Goal: Check status: Check status

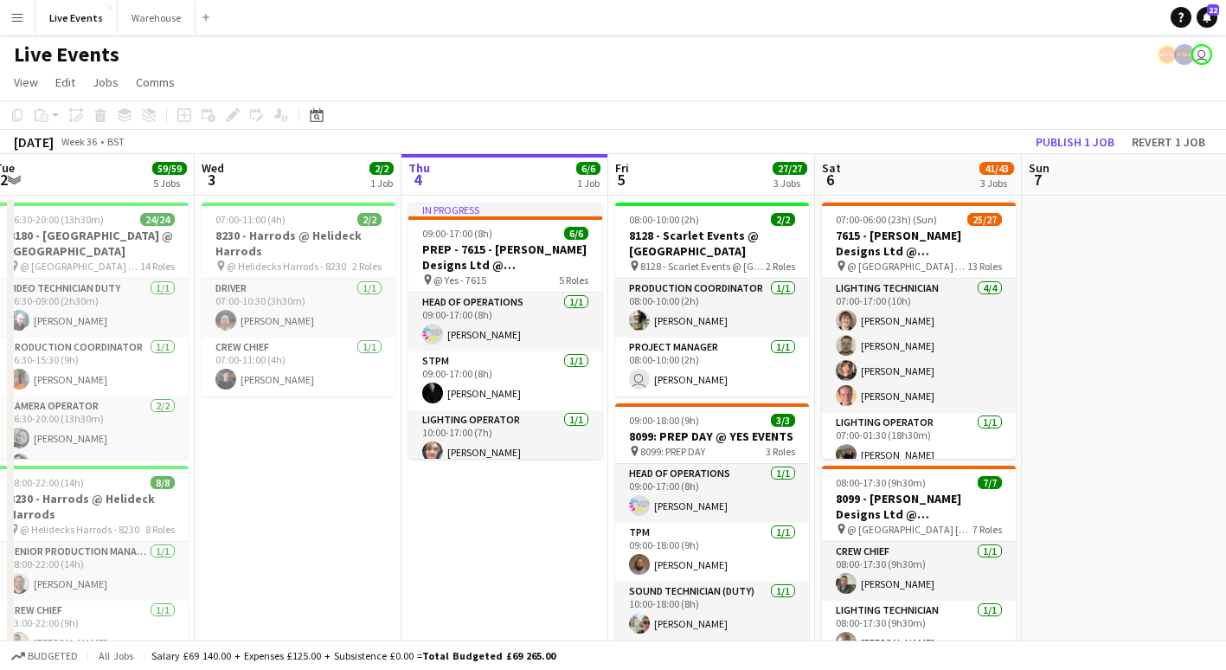
scroll to position [0, 382]
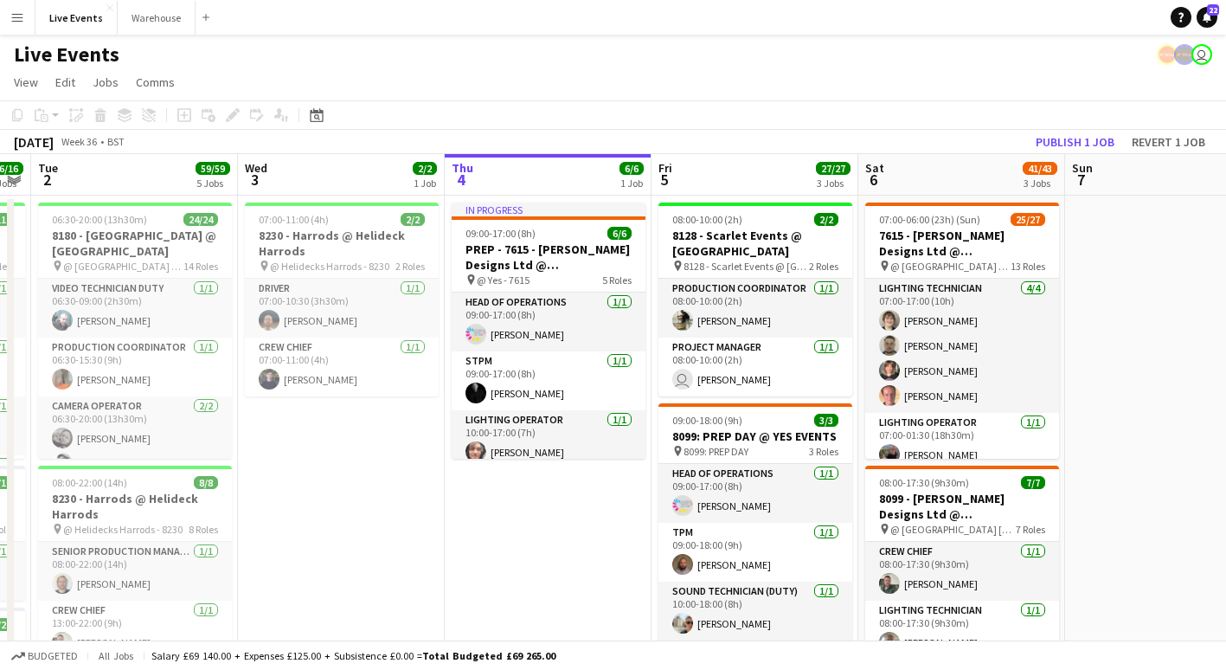
drag, startPoint x: 208, startPoint y: 544, endPoint x: 551, endPoint y: 578, distance: 344.2
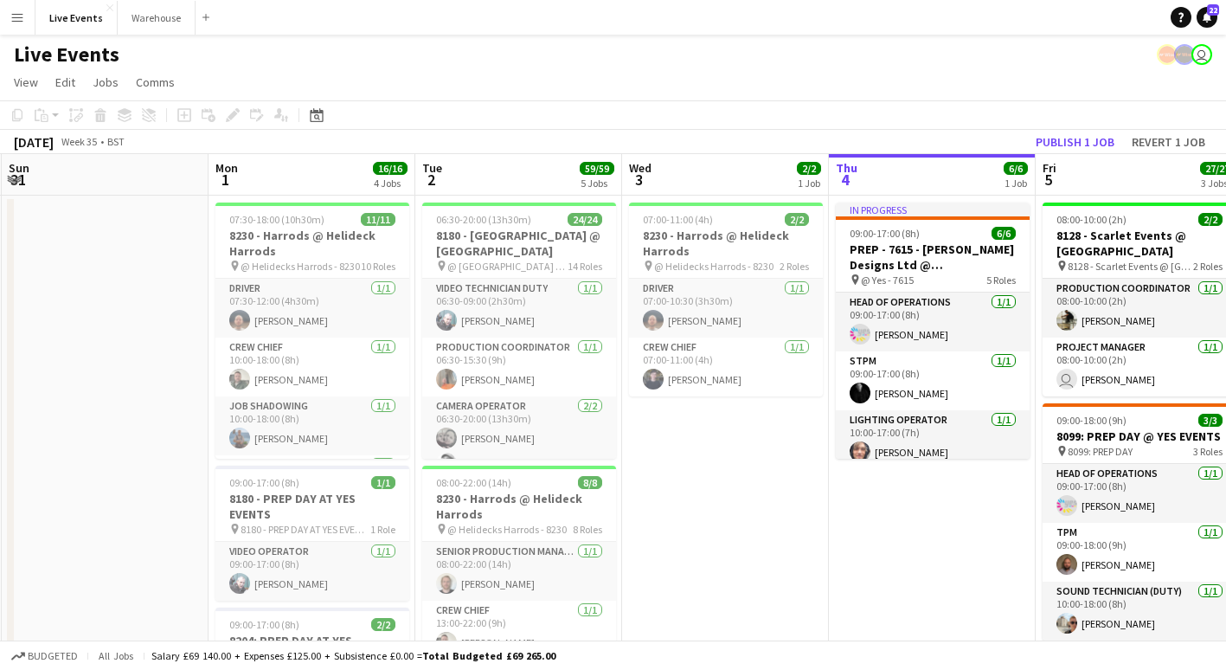
drag, startPoint x: 337, startPoint y: 532, endPoint x: 722, endPoint y: 548, distance: 385.2
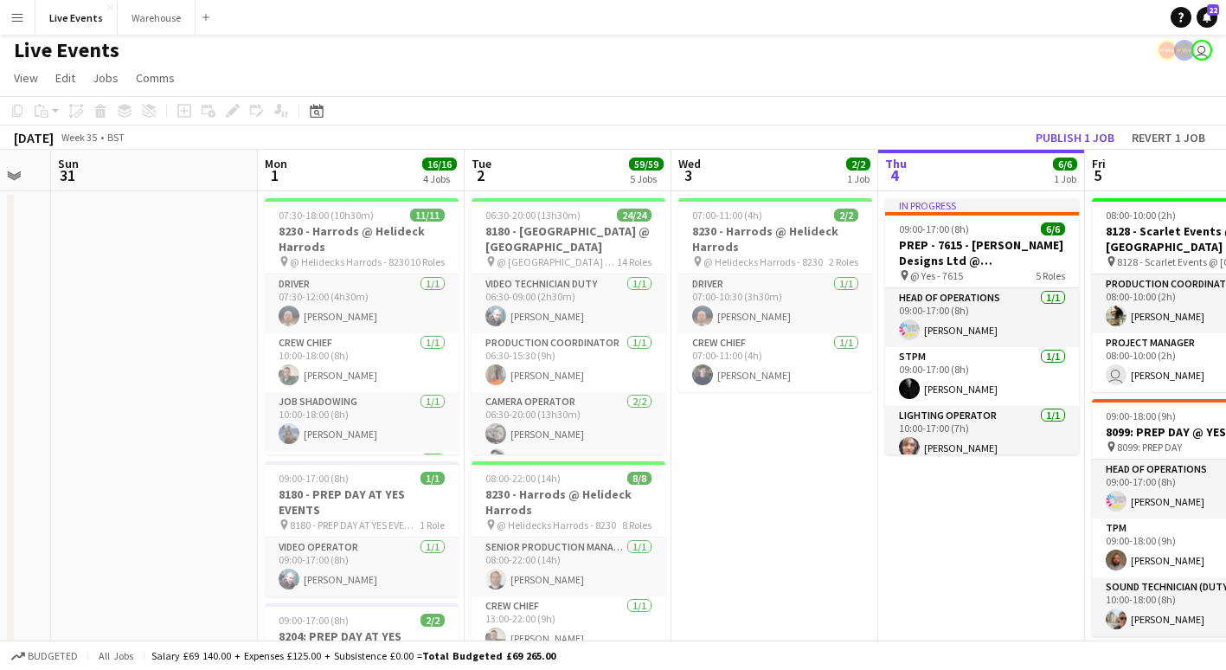
scroll to position [0, 0]
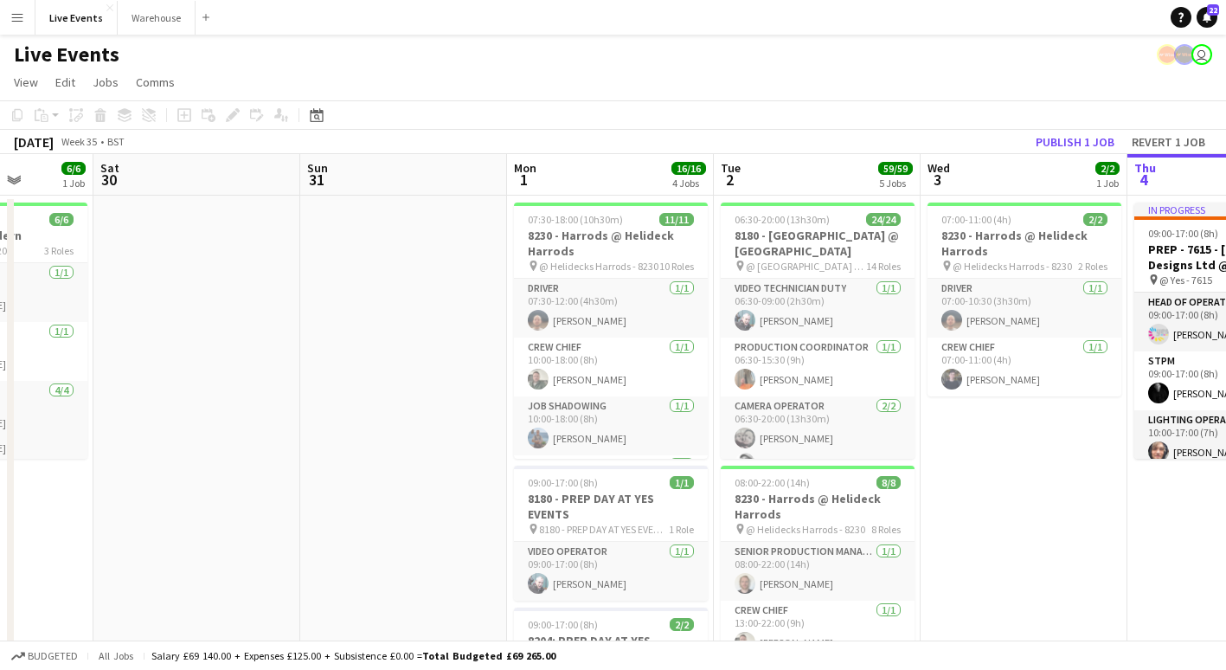
drag, startPoint x: 151, startPoint y: 434, endPoint x: 814, endPoint y: 470, distance: 663.5
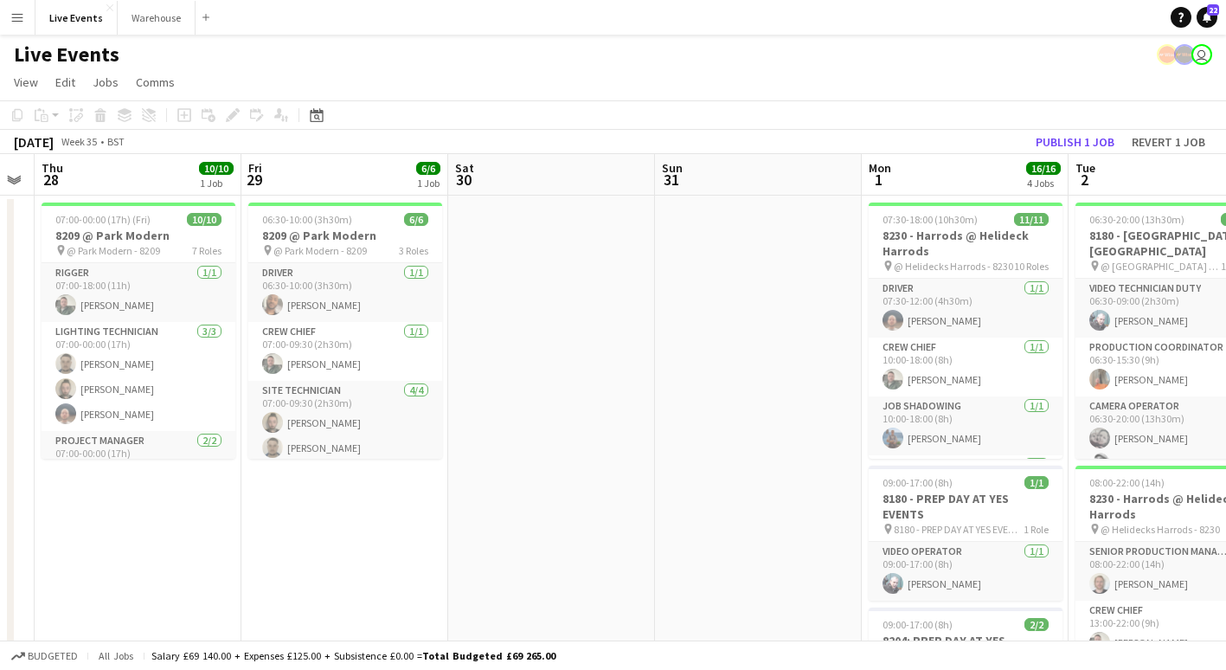
scroll to position [0, 586]
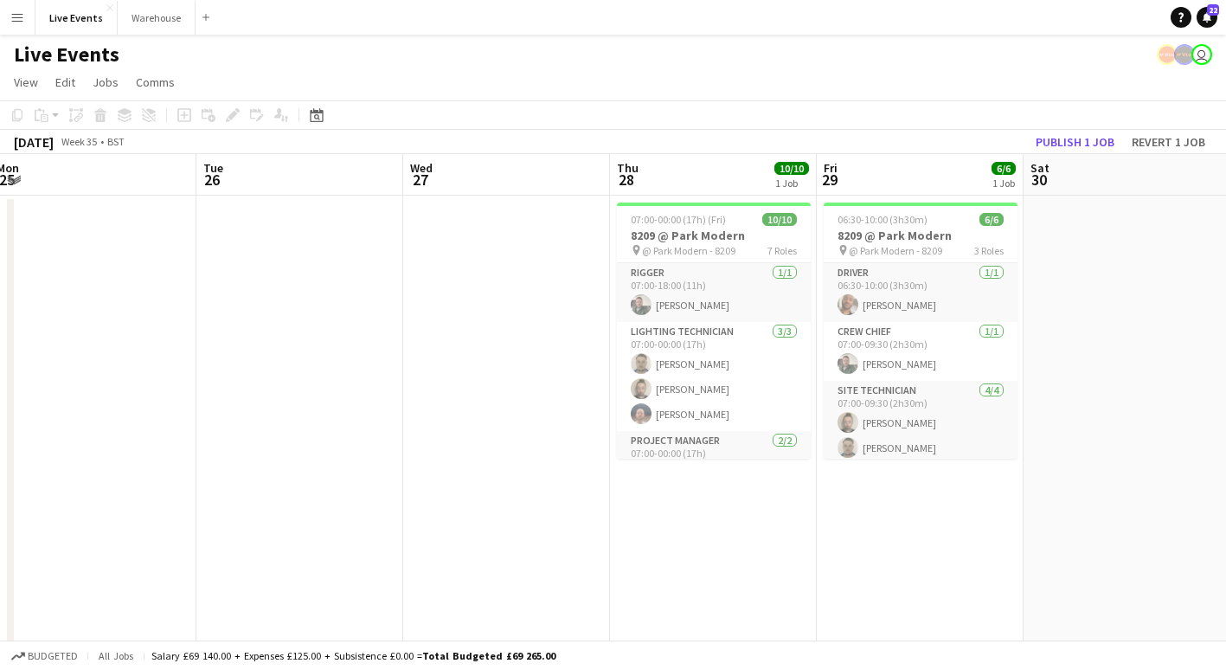
drag, startPoint x: 166, startPoint y: 545, endPoint x: 745, endPoint y: 550, distance: 578.7
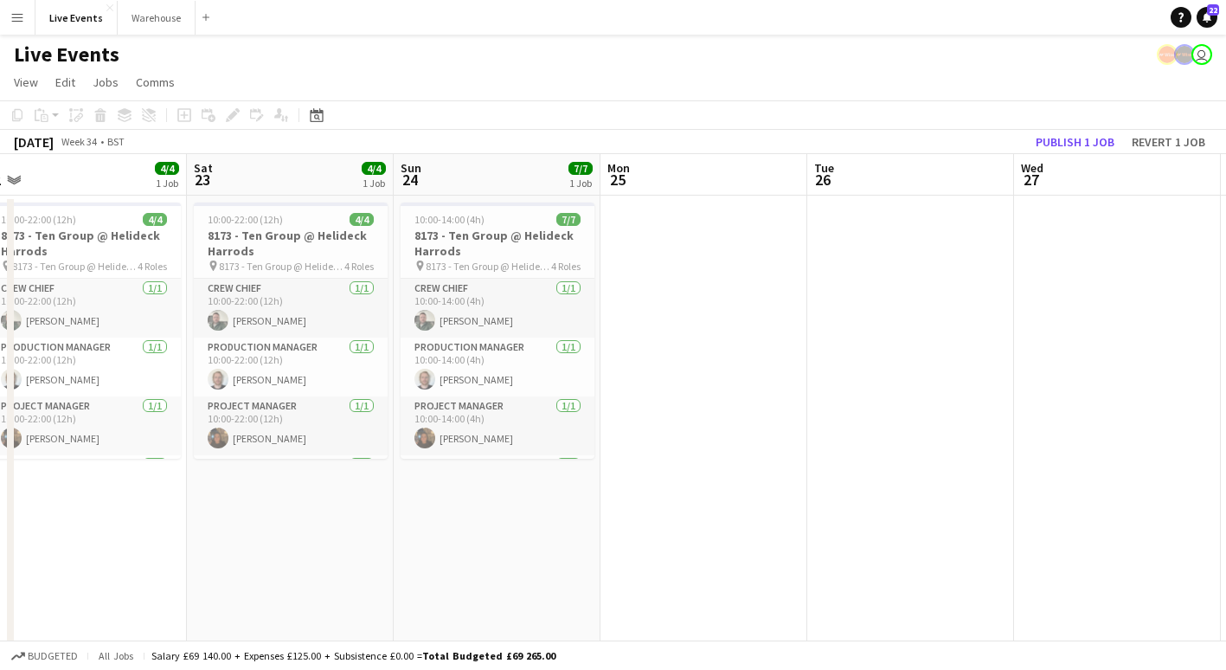
scroll to position [0, 425]
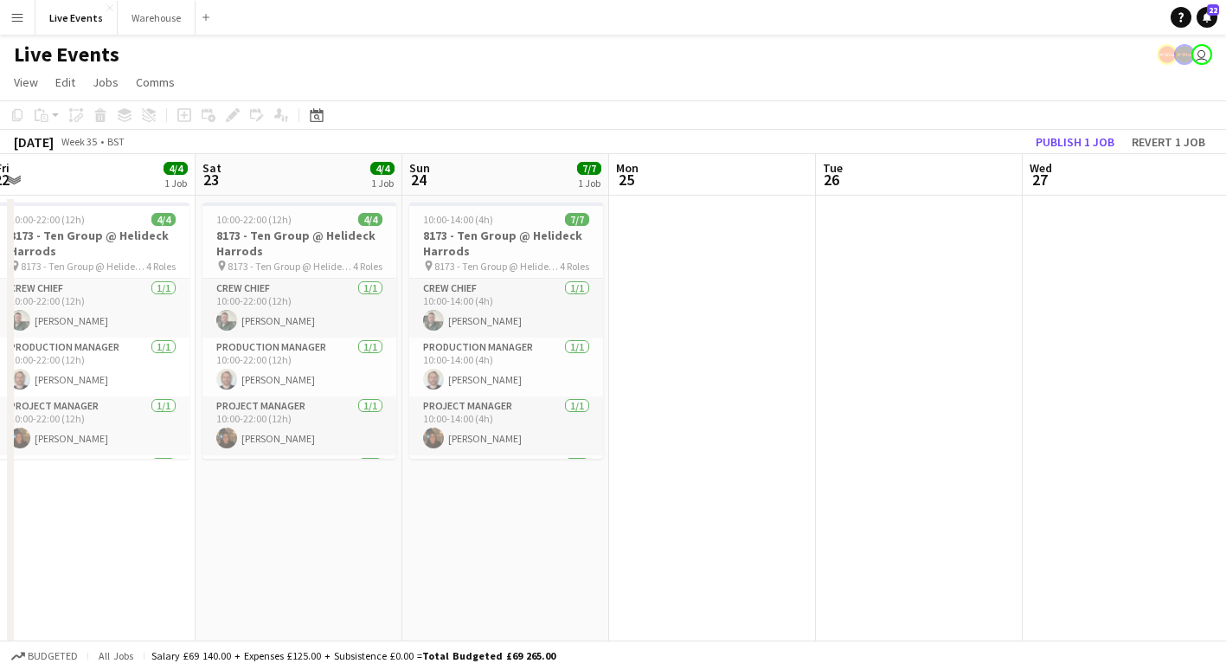
drag, startPoint x: 310, startPoint y: 435, endPoint x: 926, endPoint y: 412, distance: 617.2
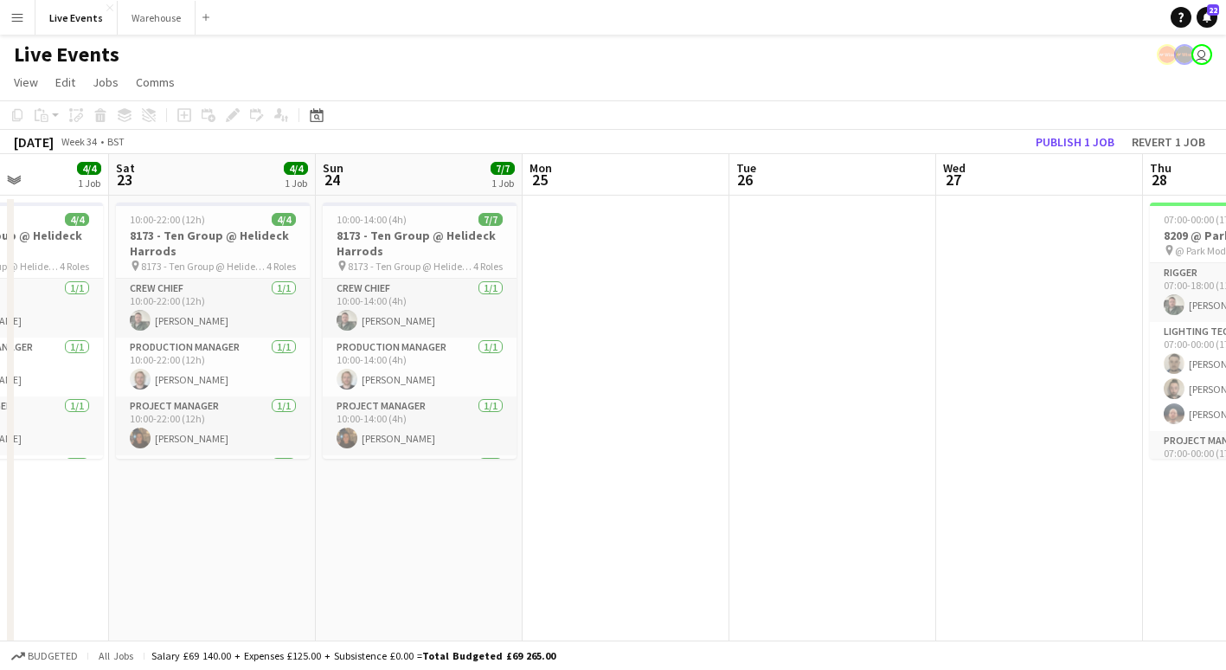
drag, startPoint x: 301, startPoint y: 539, endPoint x: 843, endPoint y: 568, distance: 542.3
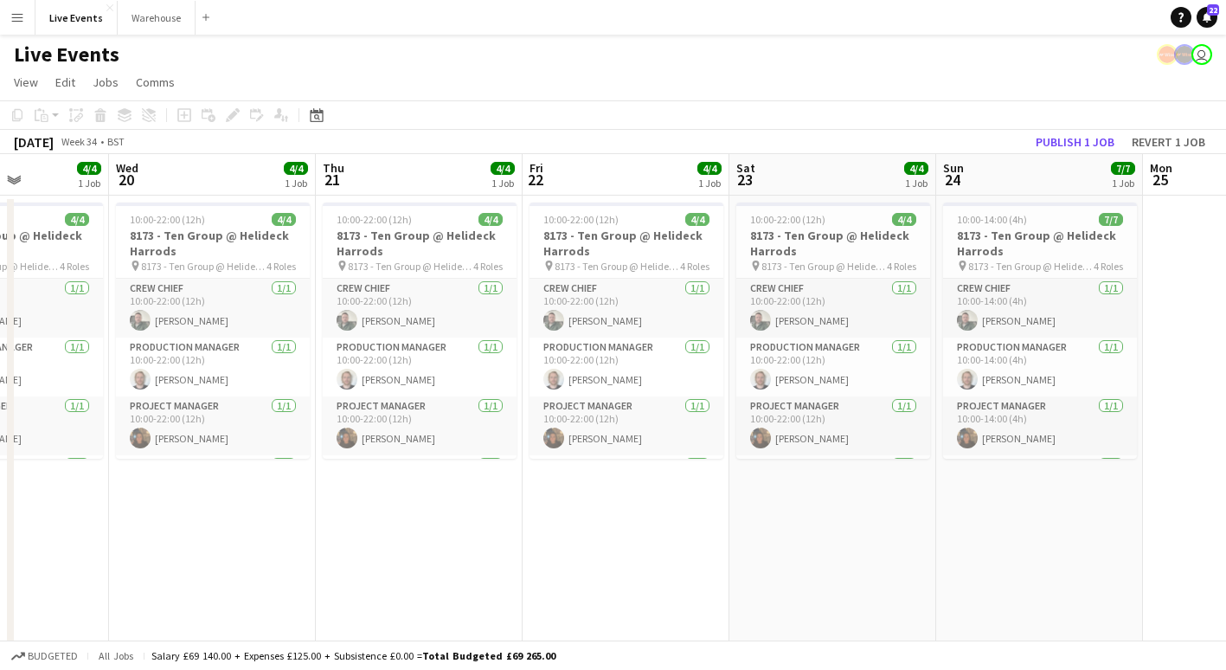
scroll to position [0, 503]
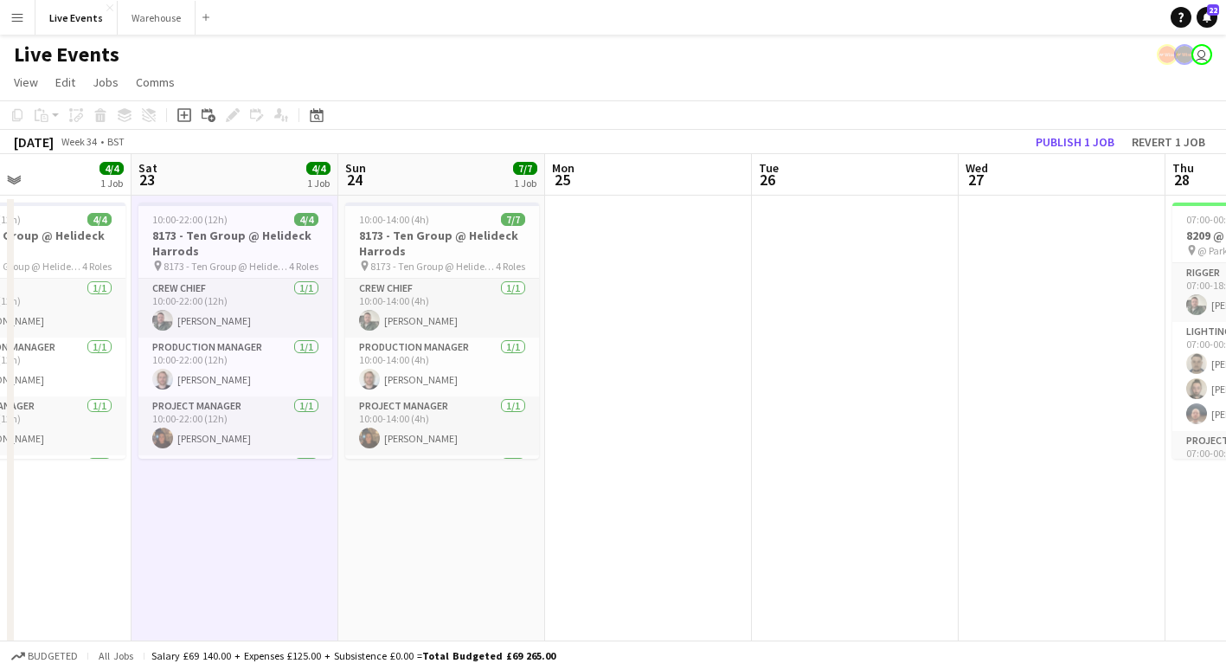
drag, startPoint x: 843, startPoint y: 568, endPoint x: 237, endPoint y: 584, distance: 605.7
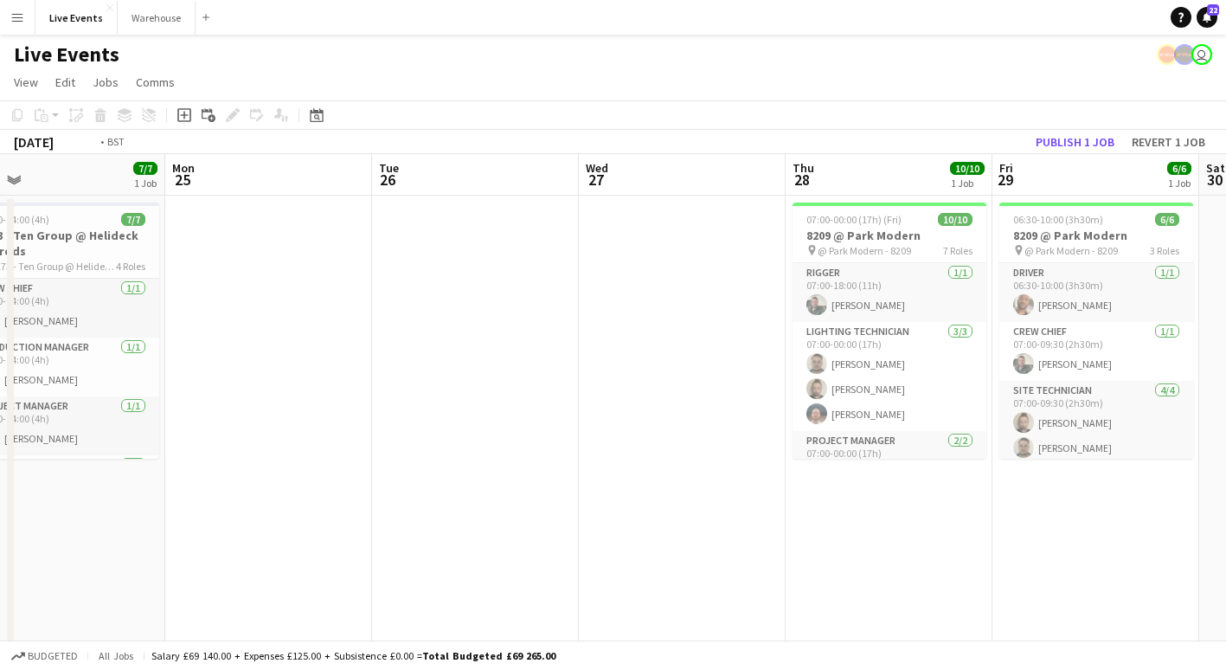
drag, startPoint x: 503, startPoint y: 487, endPoint x: 303, endPoint y: 490, distance: 199.8
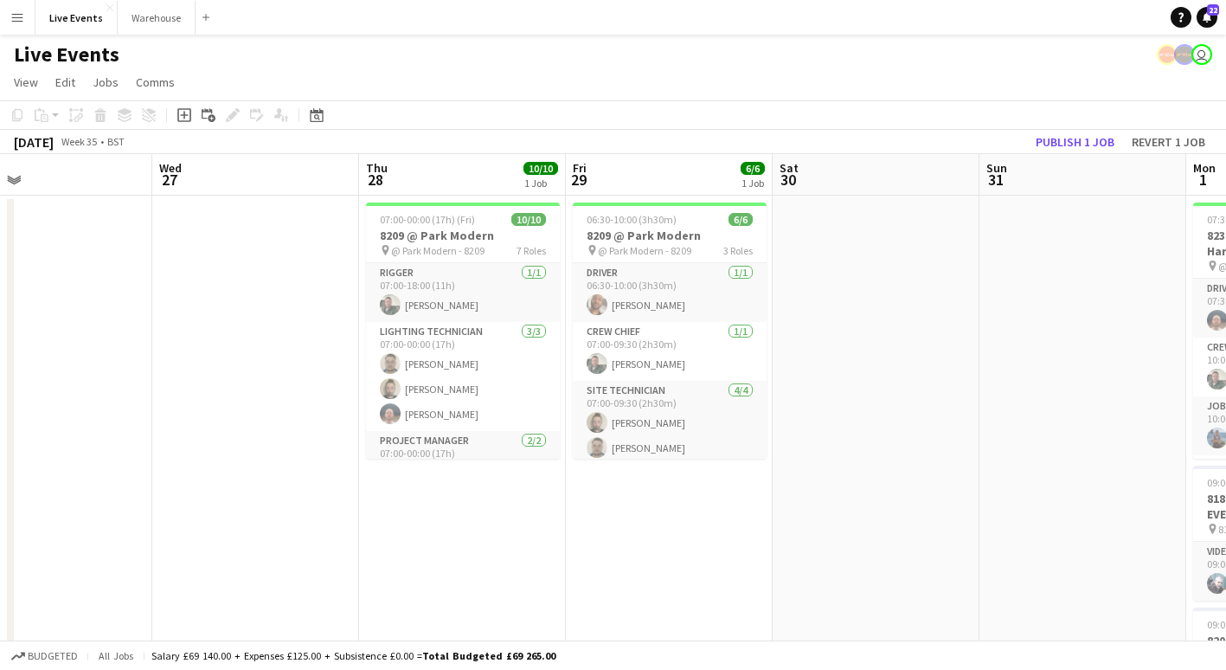
drag, startPoint x: 855, startPoint y: 548, endPoint x: 427, endPoint y: 568, distance: 427.8
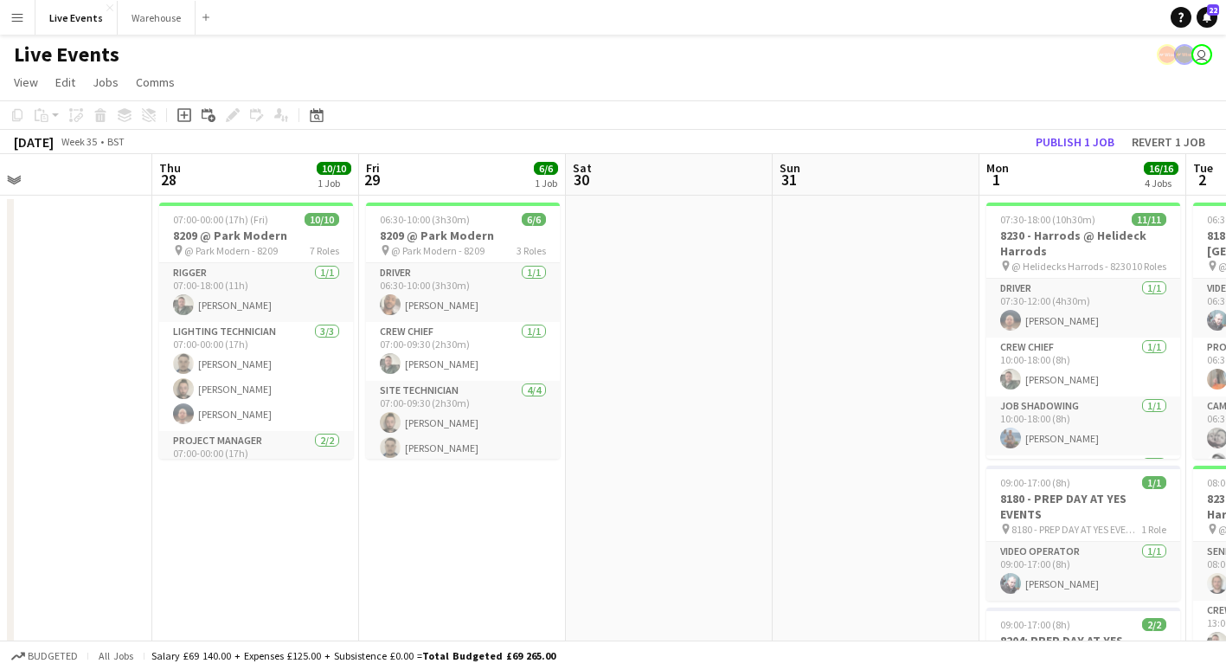
scroll to position [0, 567]
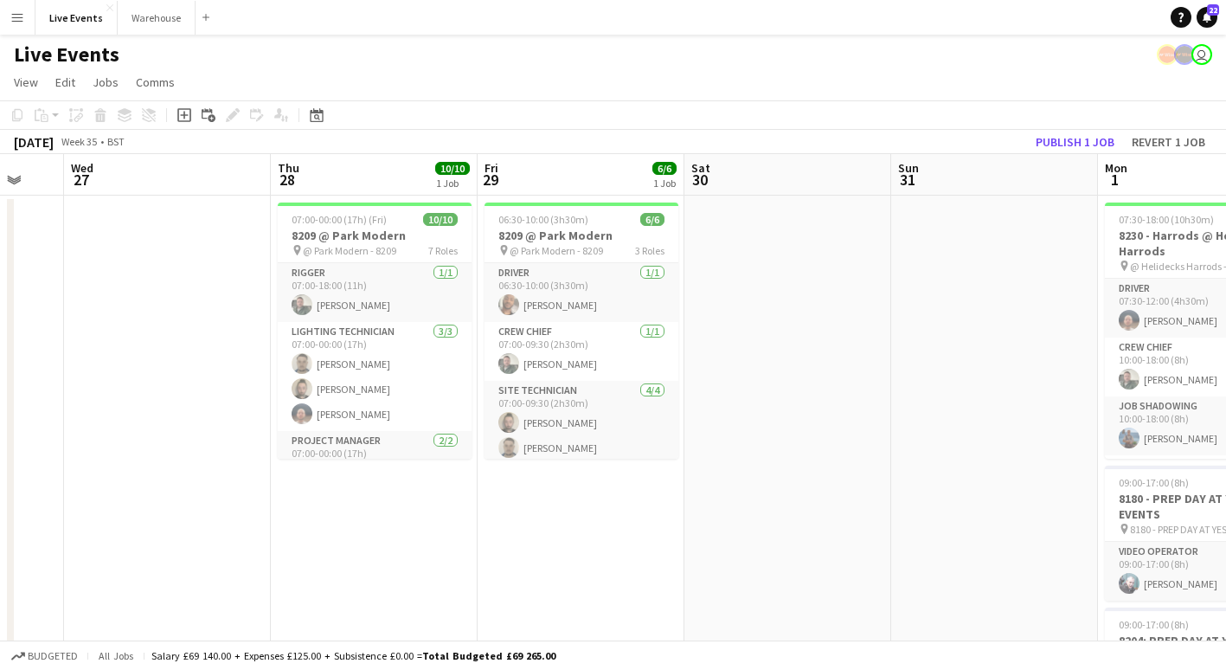
drag, startPoint x: 864, startPoint y: 495, endPoint x: 558, endPoint y: 522, distance: 307.4
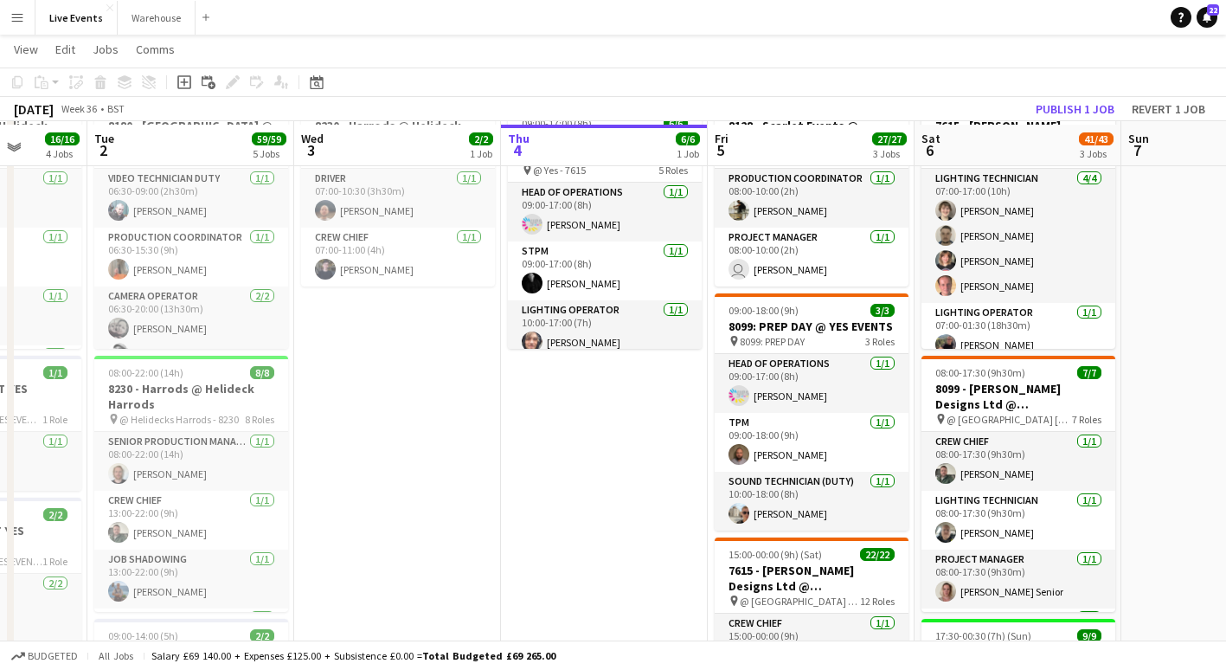
scroll to position [105, 0]
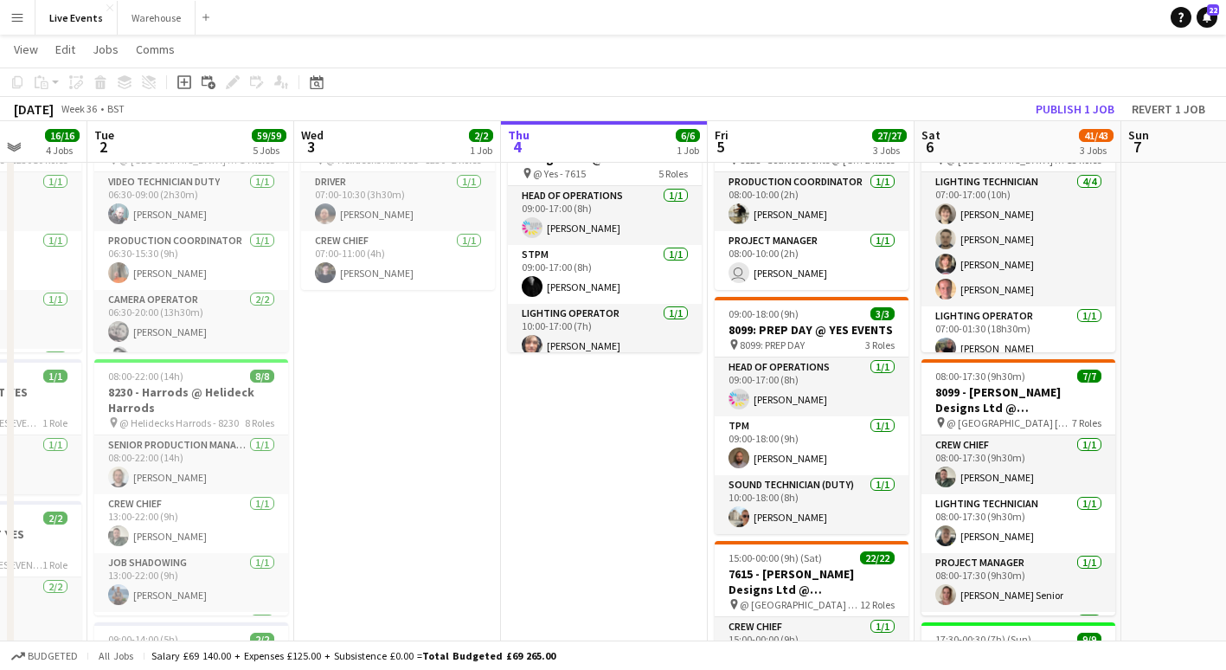
click at [606, 317] on app-card-role "Lighting Operator [DATE] 10:00-17:00 (7h) [PERSON_NAME]" at bounding box center [605, 333] width 194 height 59
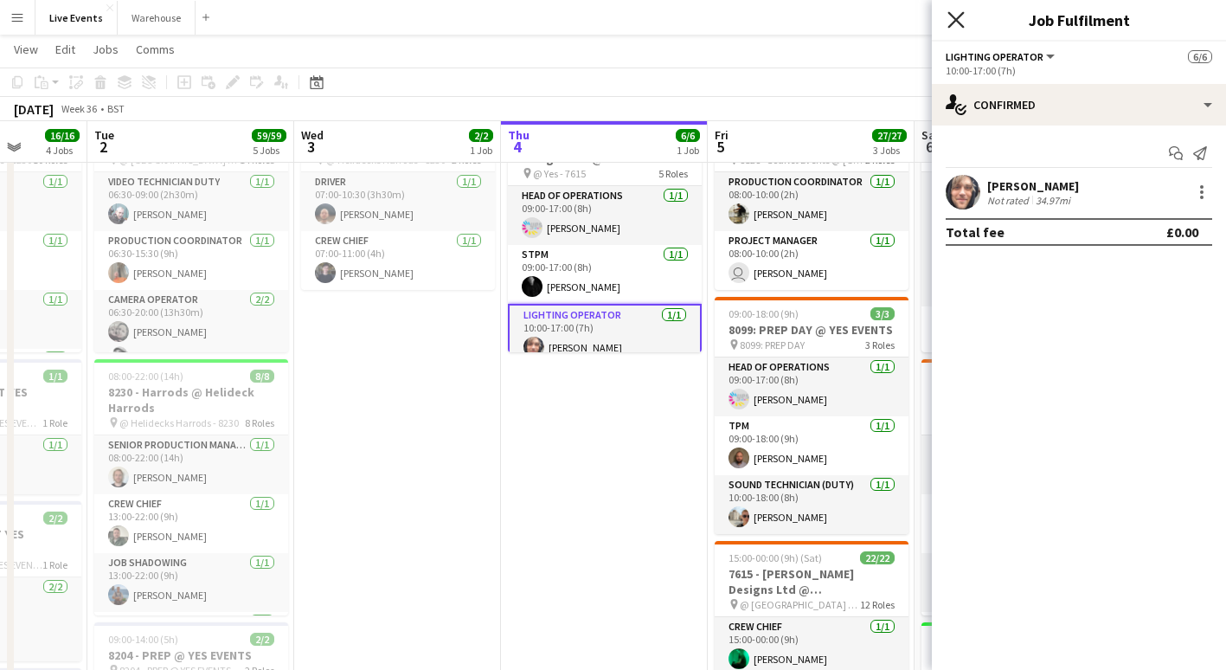
click at [962, 19] on icon "Close pop-in" at bounding box center [955, 19] width 16 height 16
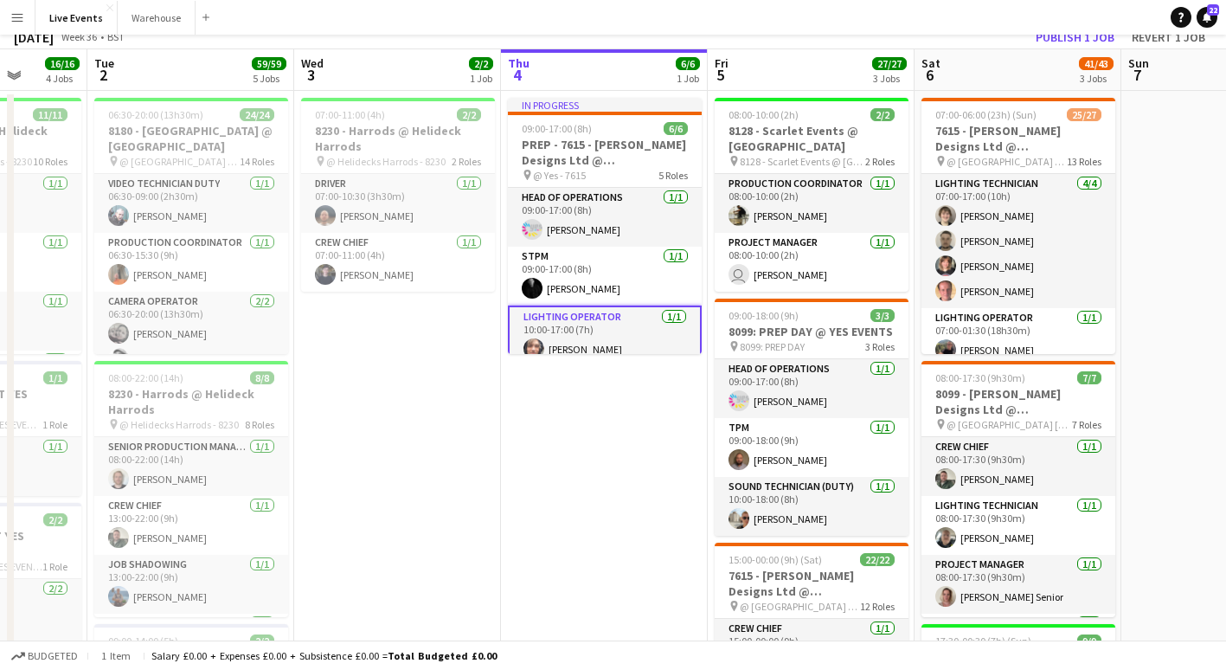
scroll to position [0, 0]
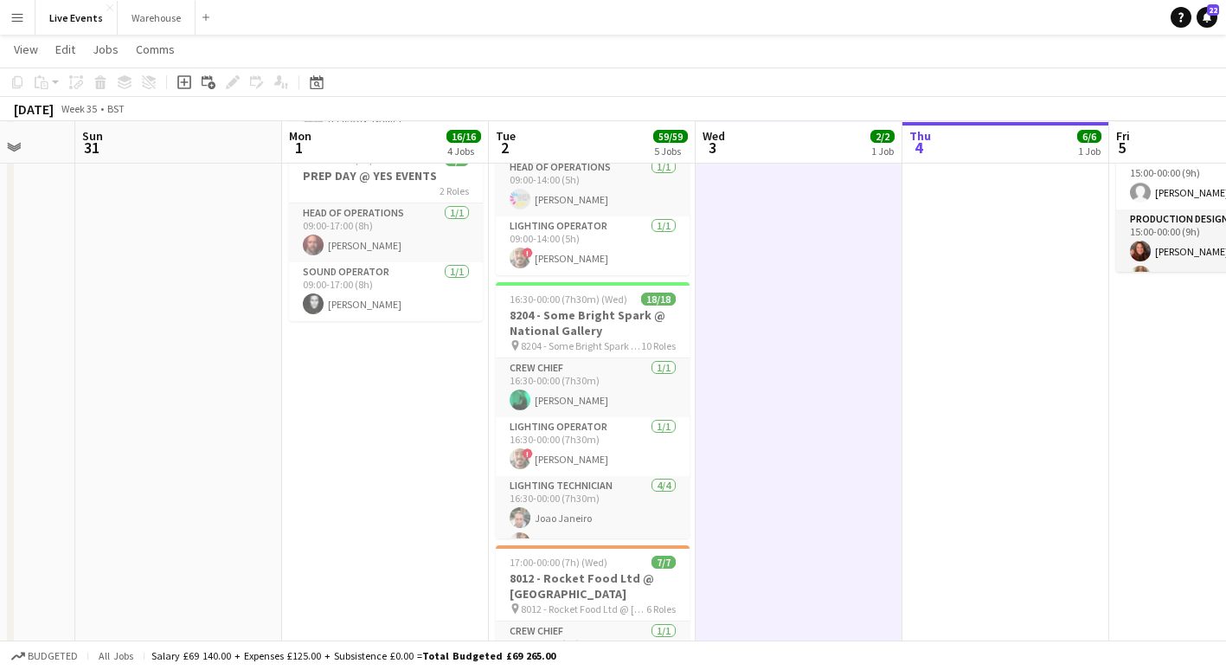
scroll to position [842, 0]
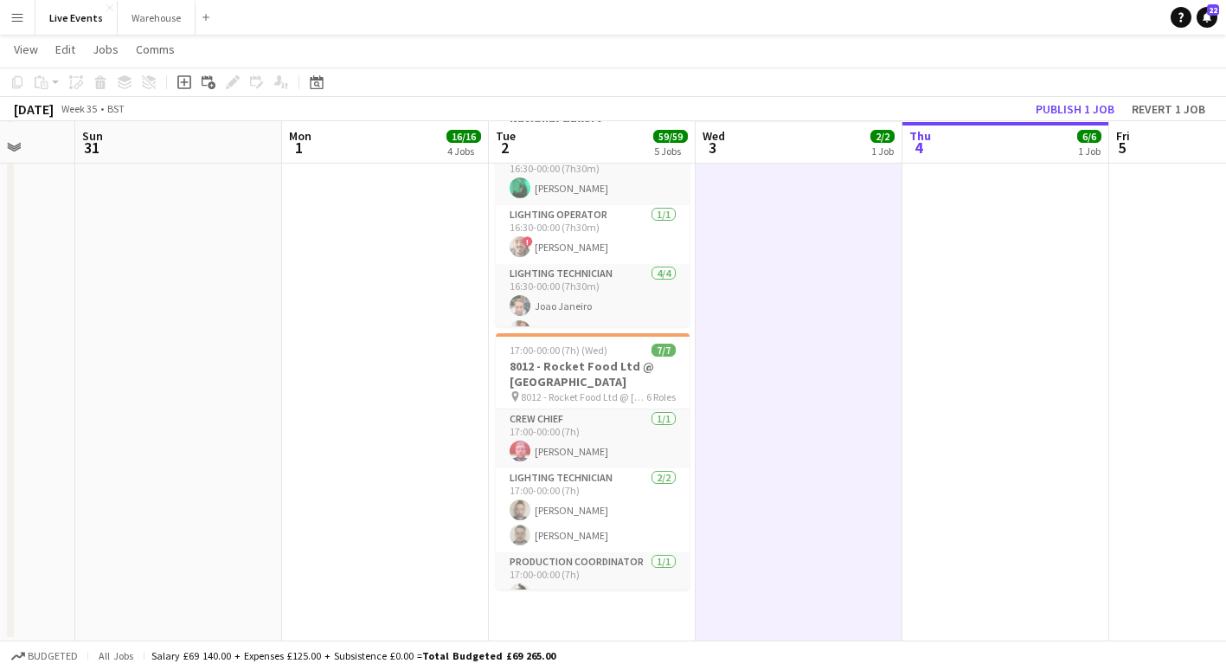
drag, startPoint x: 718, startPoint y: 458, endPoint x: 324, endPoint y: 448, distance: 393.7
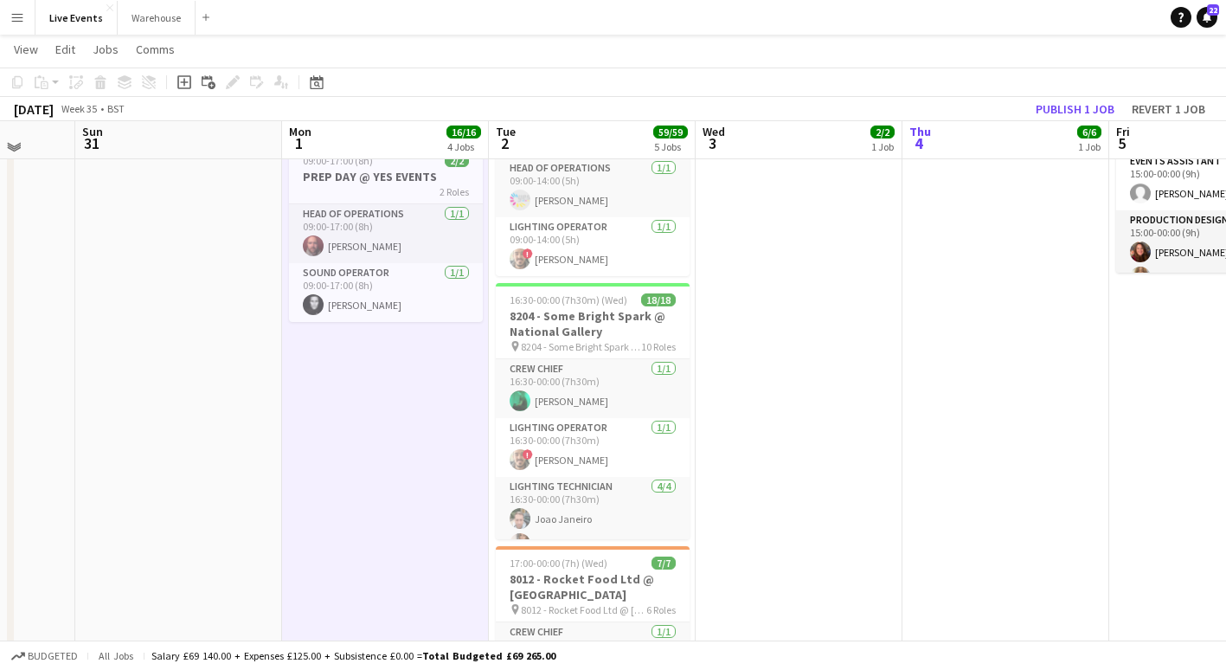
scroll to position [630, 0]
